Goal: Task Accomplishment & Management: Use online tool/utility

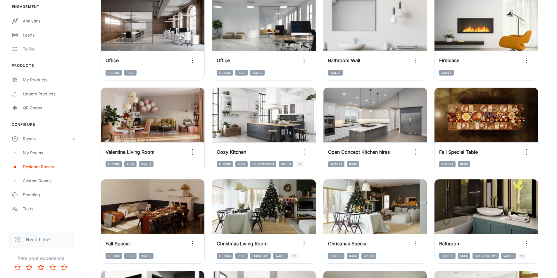
scroll to position [269, 0]
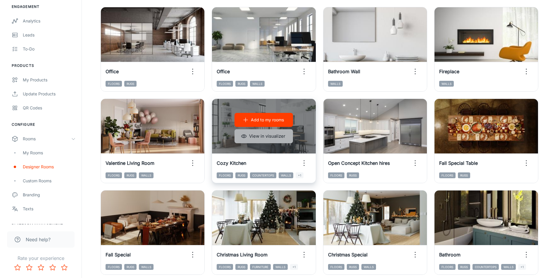
click at [255, 135] on button "View in visualizer" at bounding box center [263, 136] width 58 height 14
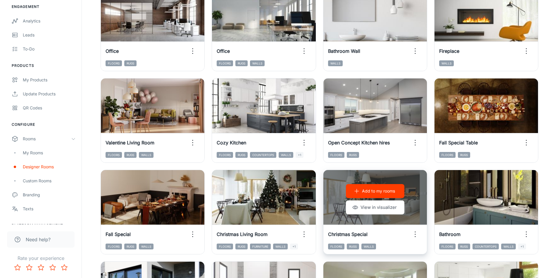
scroll to position [0, 0]
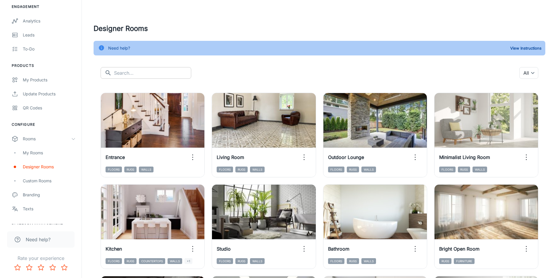
click at [127, 74] on input "text" at bounding box center [152, 73] width 77 height 12
click at [112, 73] on div "​ kitchen ​" at bounding box center [145, 73] width 91 height 12
click at [106, 74] on icon at bounding box center [107, 72] width 5 height 5
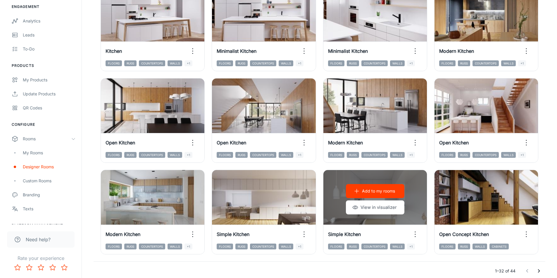
scroll to position [584, 0]
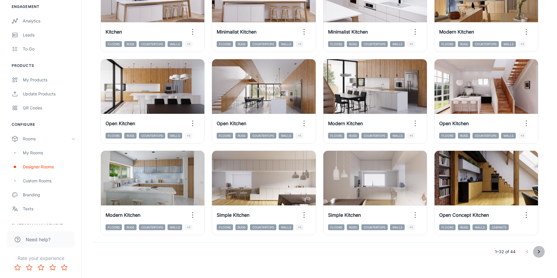
click at [540, 253] on icon "Go to next page" at bounding box center [538, 252] width 7 height 7
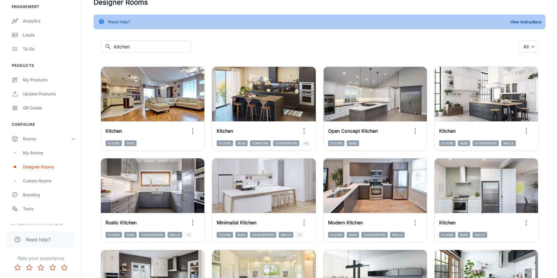
scroll to position [0, 0]
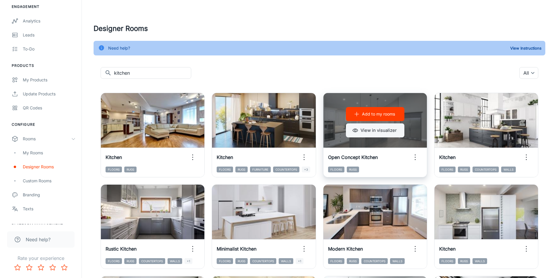
click at [365, 131] on button "View in visualizer" at bounding box center [375, 131] width 58 height 14
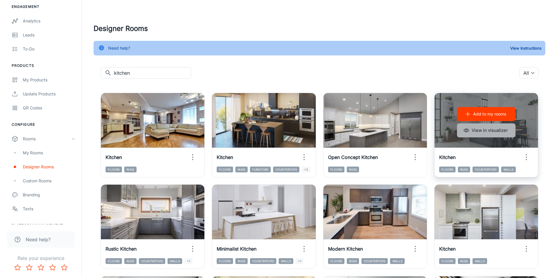
click at [480, 132] on button "View in visualizer" at bounding box center [486, 131] width 58 height 14
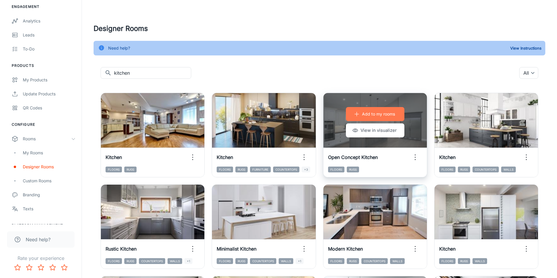
click at [370, 112] on p "Add to my rooms" at bounding box center [378, 114] width 33 height 6
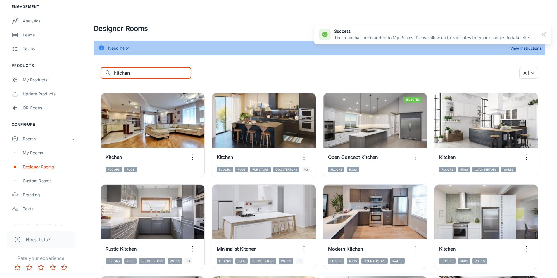
drag, startPoint x: 136, startPoint y: 73, endPoint x: 95, endPoint y: 76, distance: 40.8
click at [95, 76] on div "​ kitchen ​ All ​ Add to my rooms View in visualizer Kitchen Floors Rugs Add to…" at bounding box center [318, 227] width 451 height 320
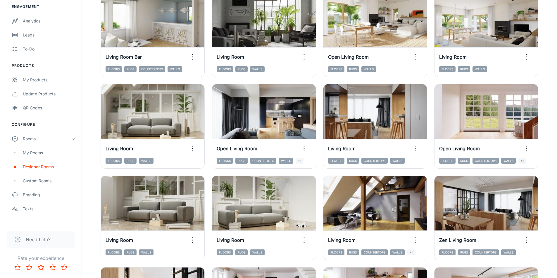
scroll to position [380, 0]
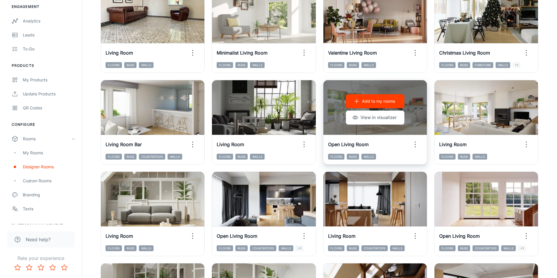
click at [376, 103] on p "Add to my rooms" at bounding box center [378, 101] width 33 height 6
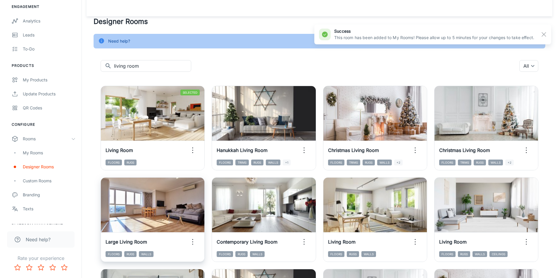
scroll to position [0, 0]
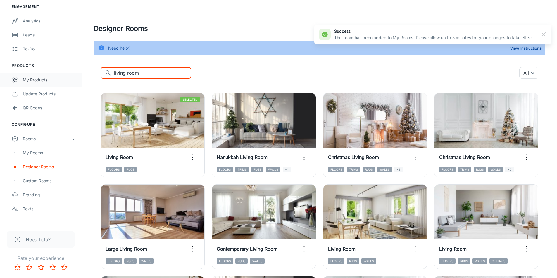
drag, startPoint x: 141, startPoint y: 75, endPoint x: 57, endPoint y: 80, distance: 83.4
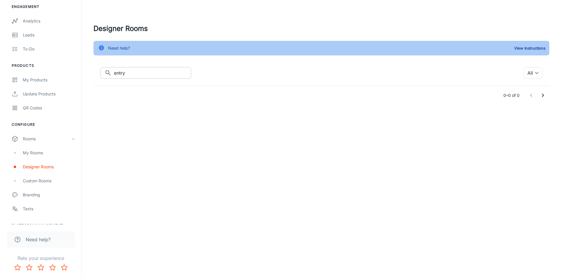
click at [105, 71] on icon at bounding box center [108, 73] width 7 height 7
click at [129, 72] on input "entry" at bounding box center [152, 73] width 77 height 12
drag, startPoint x: 129, startPoint y: 73, endPoint x: 65, endPoint y: 72, distance: 64.0
click at [65, 72] on div "Carpet Plus Flooring & Home [PERSON_NAME] Engagement Analytics Leads To-do Prod…" at bounding box center [280, 64] width 561 height 128
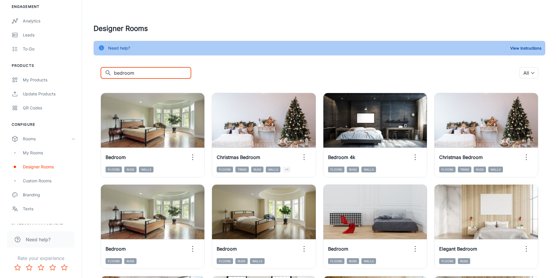
click at [108, 74] on icon at bounding box center [108, 73] width 7 height 7
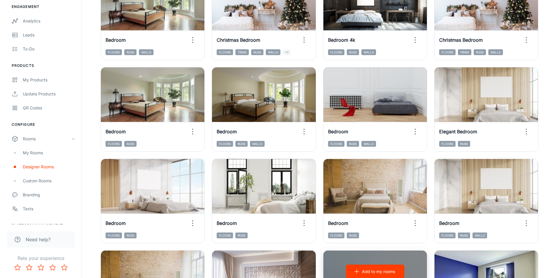
scroll to position [107, 0]
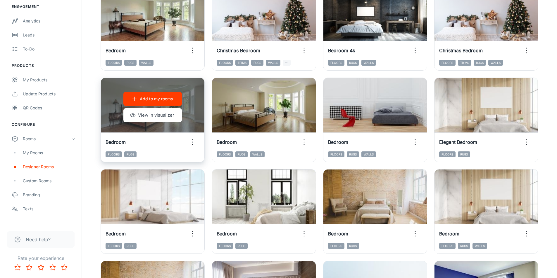
click at [142, 100] on p "Add to my rooms" at bounding box center [156, 99] width 33 height 6
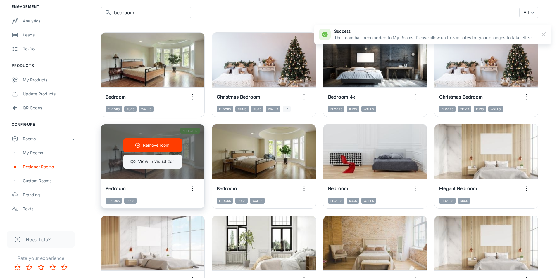
scroll to position [0, 0]
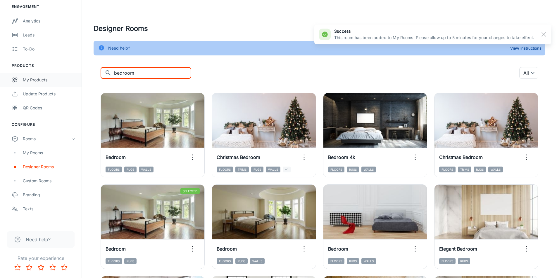
drag, startPoint x: 142, startPoint y: 74, endPoint x: 66, endPoint y: 77, distance: 76.0
click at [66, 77] on div "Carpet Plus Flooring & Home [PERSON_NAME] Engagement Analytics Leads To-do Prod…" at bounding box center [278, 251] width 557 height 502
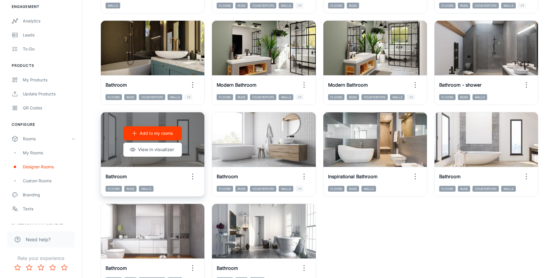
scroll to position [263, 0]
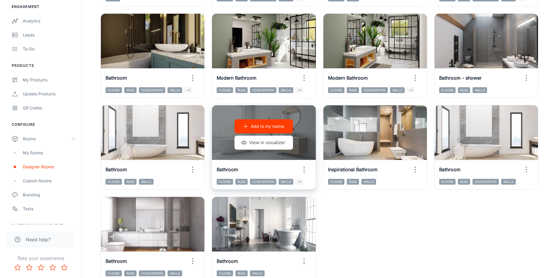
click at [253, 129] on p "Add to my rooms" at bounding box center [267, 126] width 33 height 6
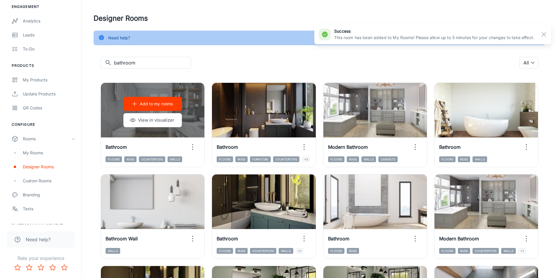
scroll to position [0, 0]
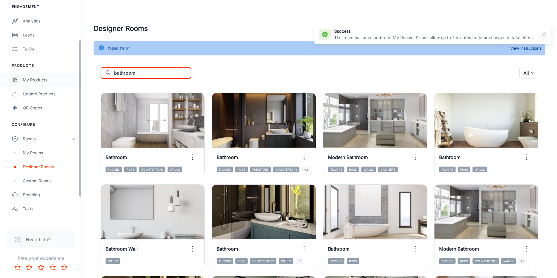
drag, startPoint x: 136, startPoint y: 73, endPoint x: 51, endPoint y: 78, distance: 85.7
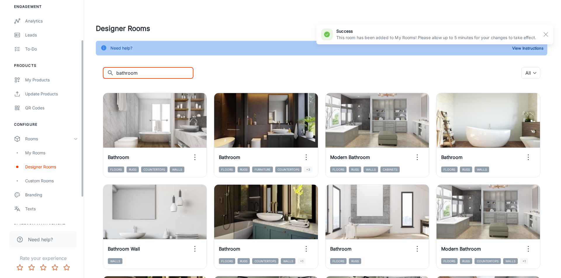
scroll to position [29, 0]
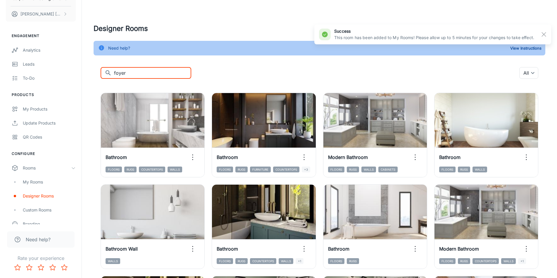
type input "foyer"
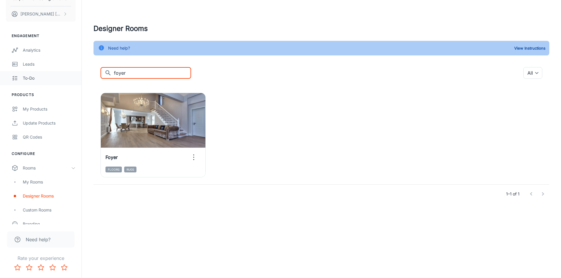
click at [70, 79] on div "To-do" at bounding box center [49, 78] width 53 height 6
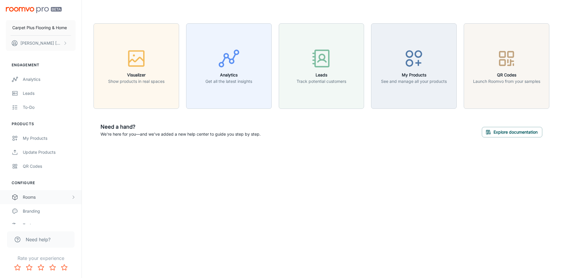
click at [27, 198] on div "Rooms" at bounding box center [47, 197] width 48 height 6
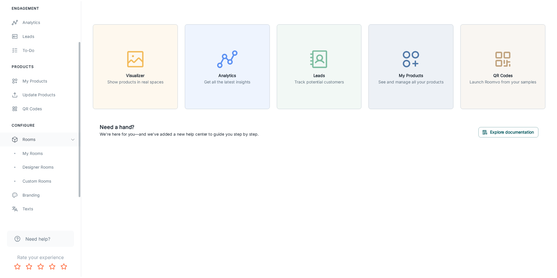
scroll to position [58, 0]
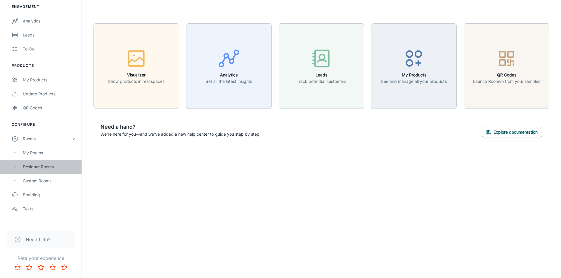
click at [30, 167] on div "Designer Rooms" at bounding box center [49, 167] width 53 height 6
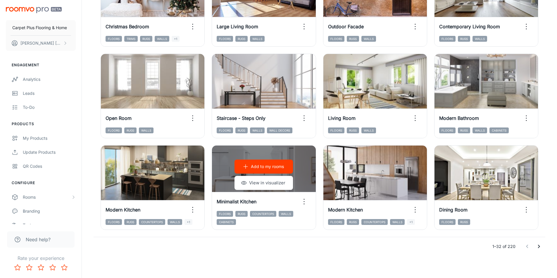
scroll to position [591, 0]
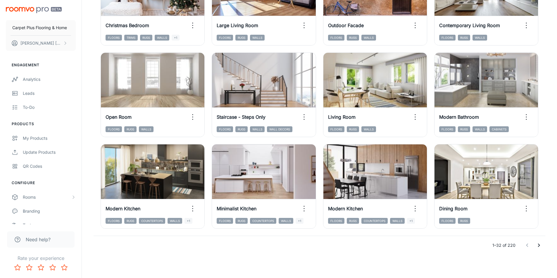
click at [539, 247] on icon "Go to next page" at bounding box center [538, 245] width 7 height 7
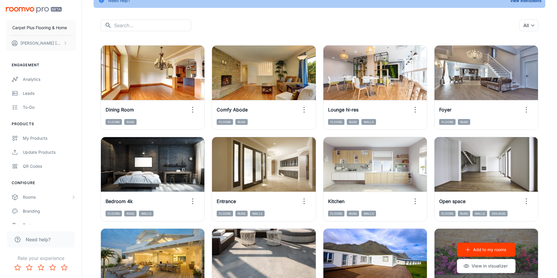
scroll to position [36, 0]
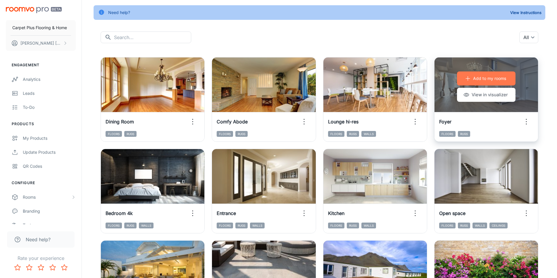
click at [486, 81] on p "Add to my rooms" at bounding box center [489, 78] width 33 height 6
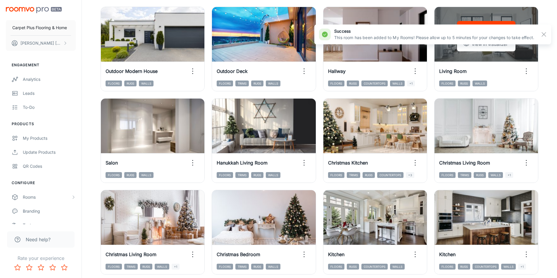
scroll to position [591, 0]
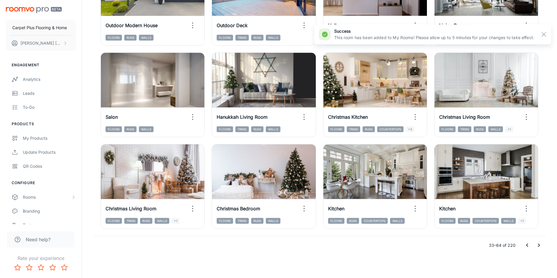
click at [538, 245] on icon "Go to next page" at bounding box center [539, 246] width 2 height 4
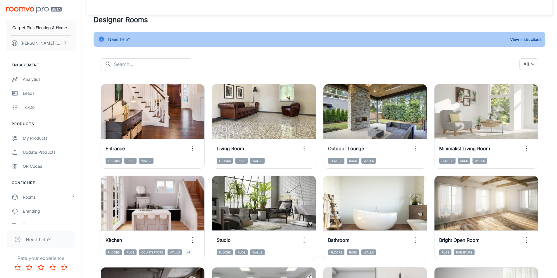
scroll to position [6, 0]
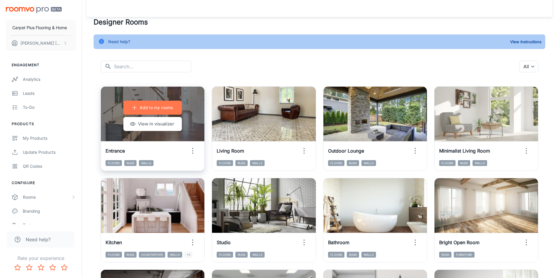
click at [155, 107] on p "Add to my rooms" at bounding box center [156, 108] width 33 height 6
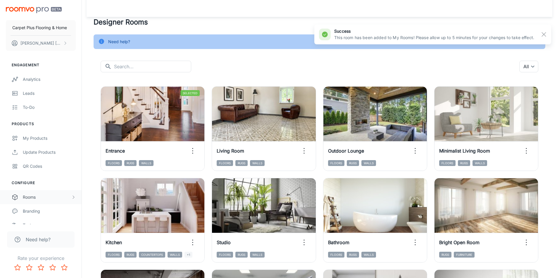
click at [32, 196] on div "Rooms" at bounding box center [47, 197] width 48 height 6
click at [33, 207] on div "My Rooms" at bounding box center [41, 211] width 82 height 14
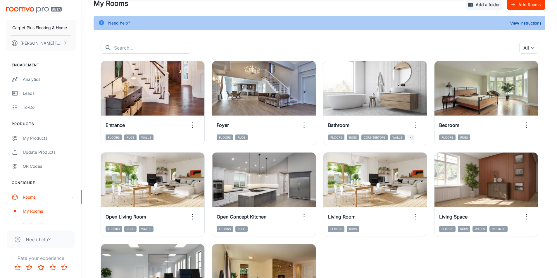
scroll to position [58, 0]
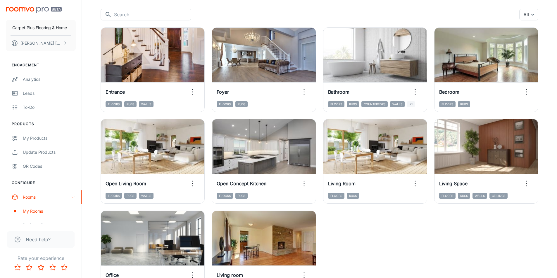
click at [408, 243] on div "View in visualizer Entrance Floors Rugs Walls View in visualizer Foyer Floors R…" at bounding box center [315, 157] width 444 height 275
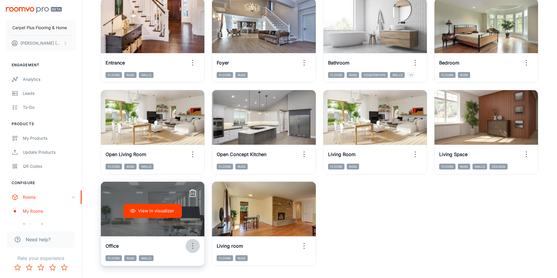
click at [194, 244] on icon "button" at bounding box center [192, 246] width 9 height 9
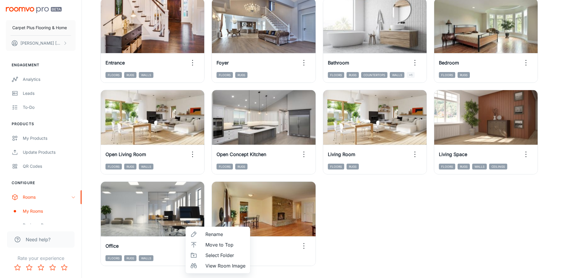
click at [380, 253] on div at bounding box center [280, 139] width 561 height 278
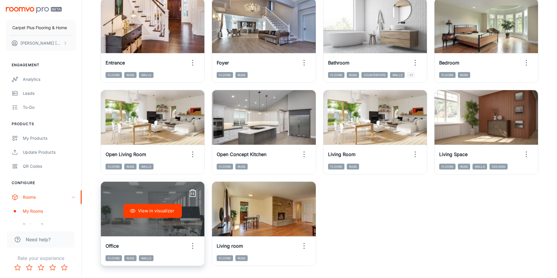
click at [195, 192] on icon "button" at bounding box center [192, 193] width 9 height 9
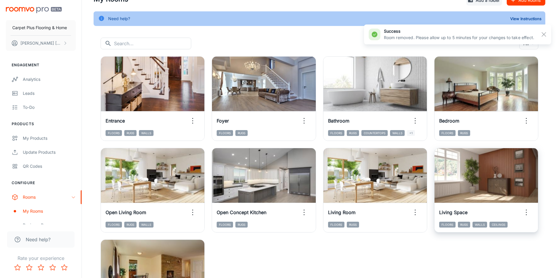
scroll to position [29, 0]
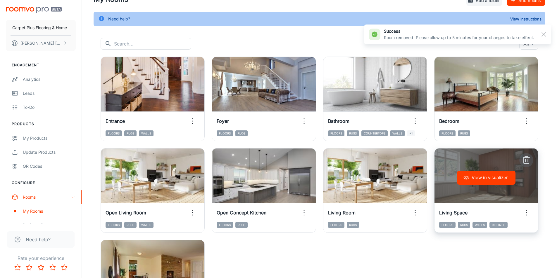
click at [524, 159] on icon "button" at bounding box center [525, 160] width 9 height 9
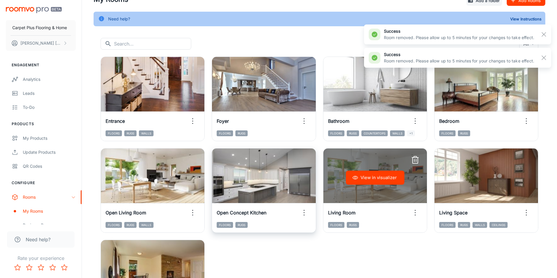
scroll to position [12, 0]
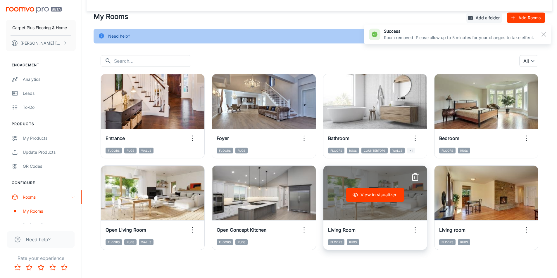
click at [414, 175] on line "button" at bounding box center [415, 175] width 6 height 0
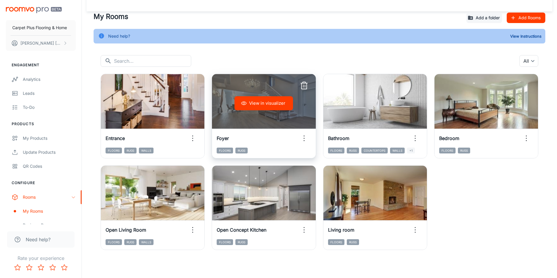
click at [305, 88] on icon "button" at bounding box center [303, 85] width 9 height 9
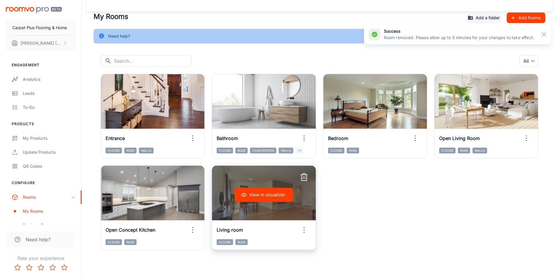
click at [302, 178] on icon "button" at bounding box center [303, 177] width 9 height 9
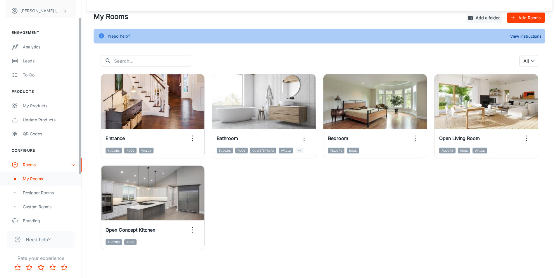
scroll to position [58, 0]
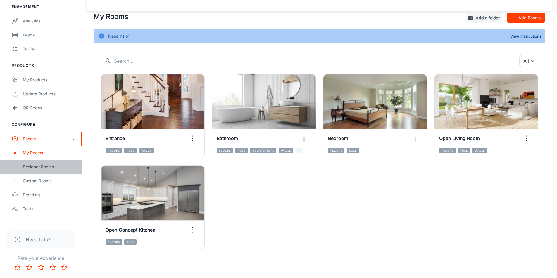
click at [32, 169] on div "Designer Rooms" at bounding box center [49, 167] width 53 height 6
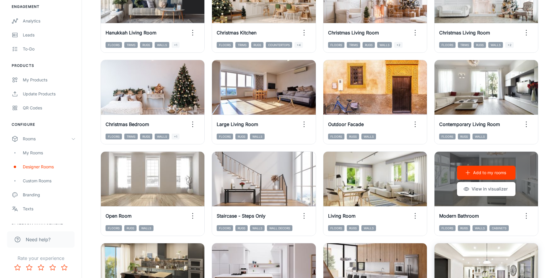
scroll to position [474, 0]
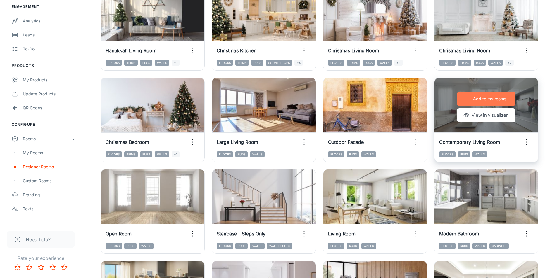
click at [486, 102] on button "Add to my rooms" at bounding box center [486, 99] width 58 height 14
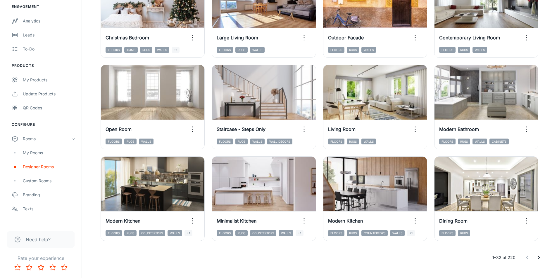
scroll to position [591, 0]
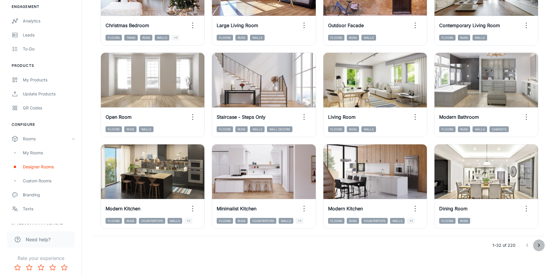
click at [538, 246] on icon "Go to next page" at bounding box center [538, 245] width 7 height 7
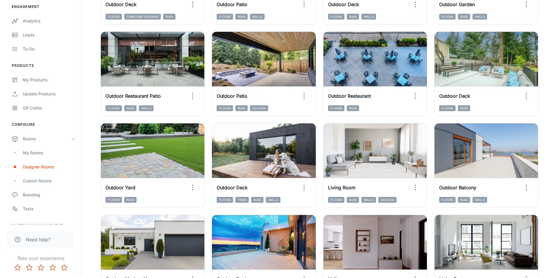
scroll to position [328, 0]
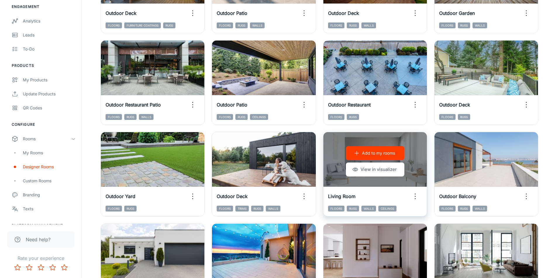
click at [376, 150] on p "Add to my rooms" at bounding box center [378, 153] width 33 height 6
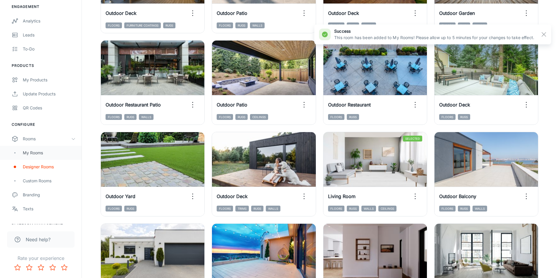
click at [35, 154] on div "My Rooms" at bounding box center [49, 153] width 53 height 6
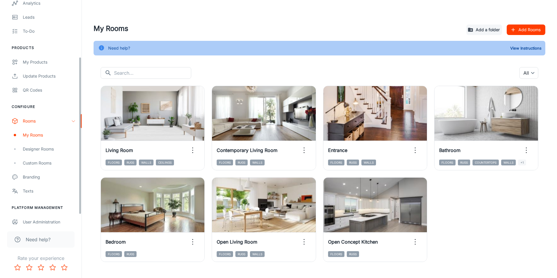
scroll to position [95, 0]
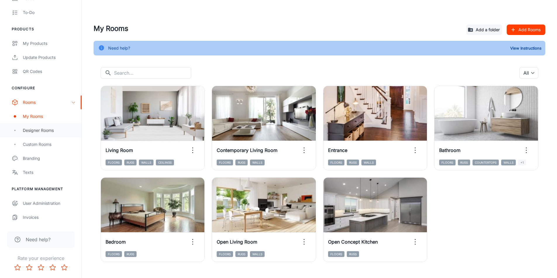
click at [39, 130] on div "Designer Rooms" at bounding box center [49, 130] width 53 height 6
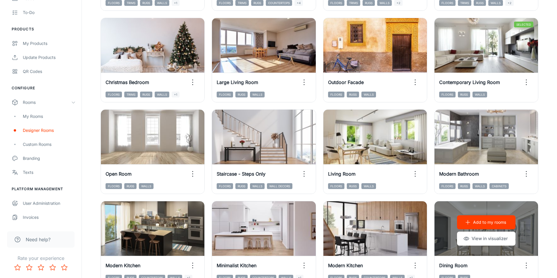
scroll to position [591, 0]
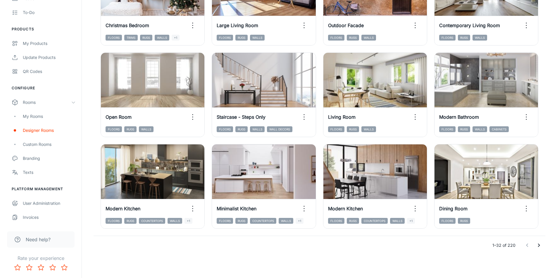
click at [538, 246] on icon "Go to next page" at bounding box center [538, 245] width 7 height 7
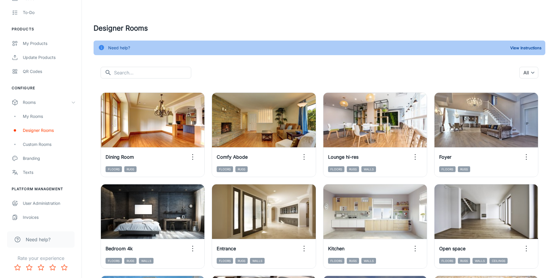
scroll to position [0, 0]
click at [142, 75] on input "text" at bounding box center [152, 73] width 77 height 12
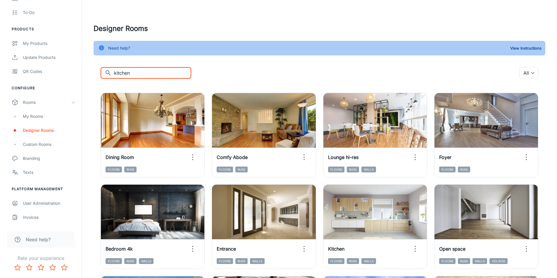
type input "kitchen"
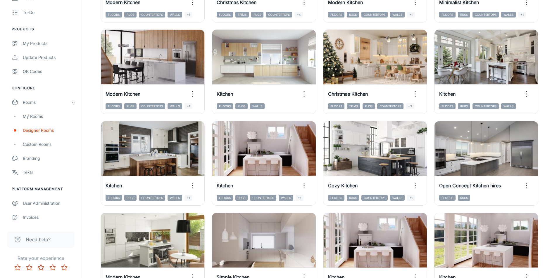
scroll to position [146, 0]
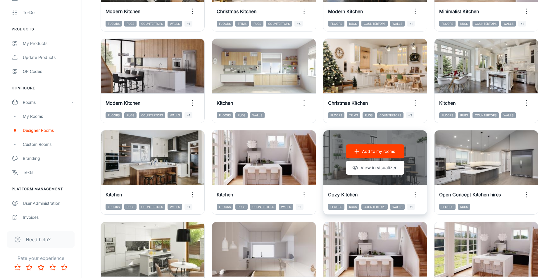
click at [366, 154] on p "Add to my rooms" at bounding box center [378, 151] width 33 height 6
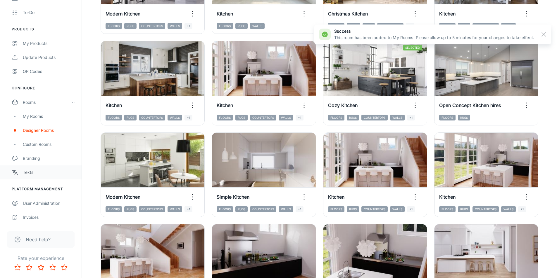
scroll to position [234, 0]
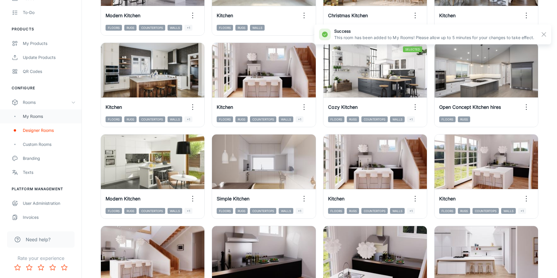
click at [25, 119] on div "My Rooms" at bounding box center [49, 116] width 53 height 6
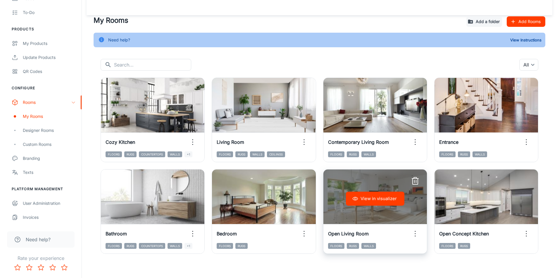
scroll to position [12, 0]
